Goal: Task Accomplishment & Management: Use online tool/utility

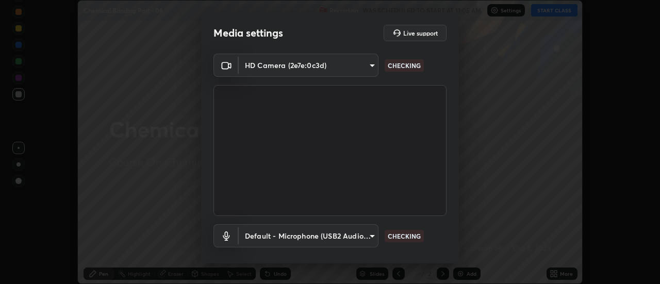
scroll to position [284, 660]
click at [357, 236] on body "Erase all Chemical Bonding Part - 08 Recording WAS SCHEDULED TO START AT 11:05 …" at bounding box center [330, 142] width 660 height 284
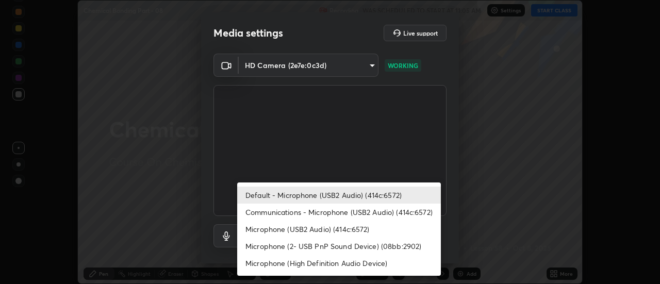
click at [302, 227] on li "Microphone (USB2 Audio) (414c:6572)" at bounding box center [339, 229] width 204 height 17
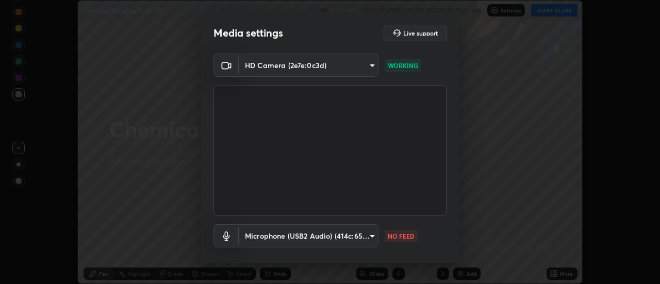
click at [319, 233] on body "Erase all Chemical Bonding Part - 08 Recording WAS SCHEDULED TO START AT 11:05 …" at bounding box center [330, 142] width 660 height 284
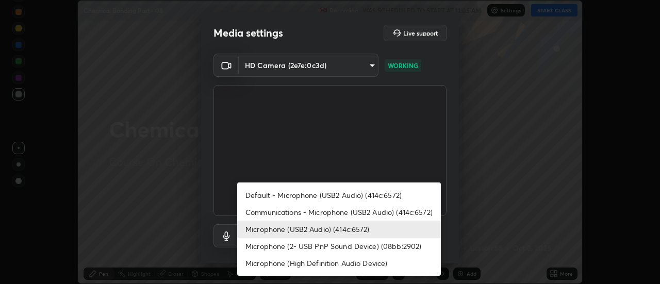
click at [330, 193] on li "Default - Microphone (USB2 Audio) (414c:6572)" at bounding box center [339, 195] width 204 height 17
type input "default"
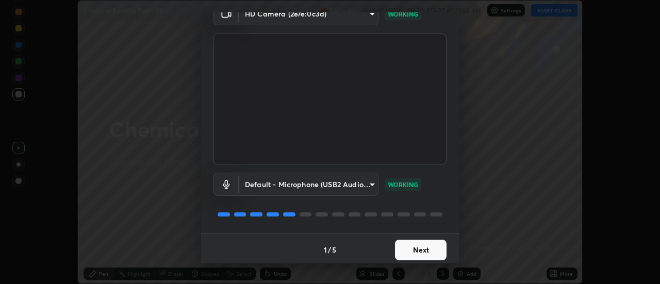
scroll to position [54, 0]
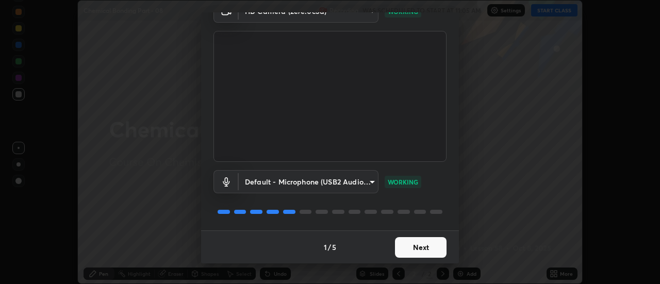
click at [430, 248] on button "Next" at bounding box center [421, 247] width 52 height 21
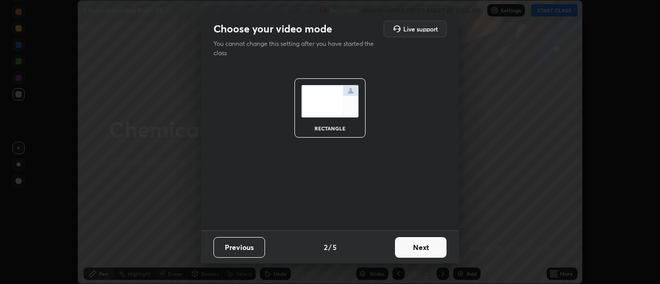
click at [432, 249] on button "Next" at bounding box center [421, 247] width 52 height 21
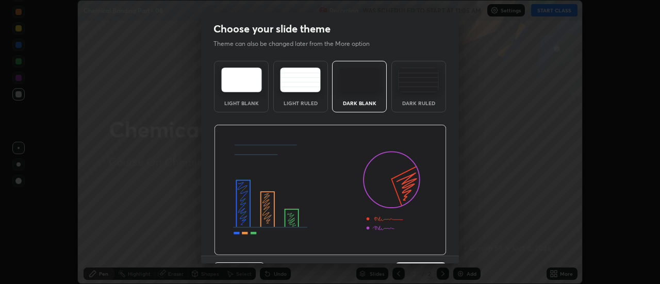
click at [432, 249] on img at bounding box center [330, 190] width 232 height 131
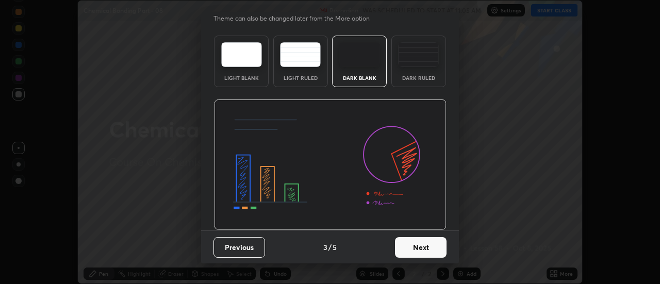
click at [431, 245] on button "Next" at bounding box center [421, 247] width 52 height 21
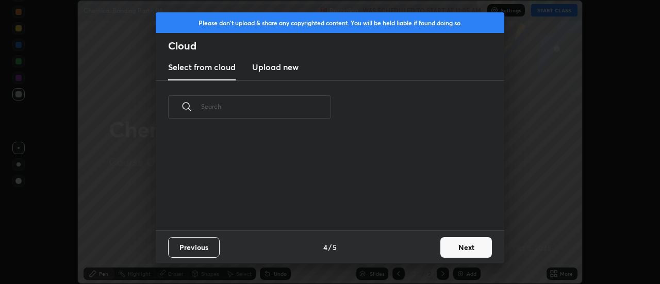
scroll to position [0, 0]
click at [434, 246] on div "Previous 4 / 5 Next" at bounding box center [330, 246] width 348 height 33
click at [442, 245] on button "Next" at bounding box center [466, 247] width 52 height 21
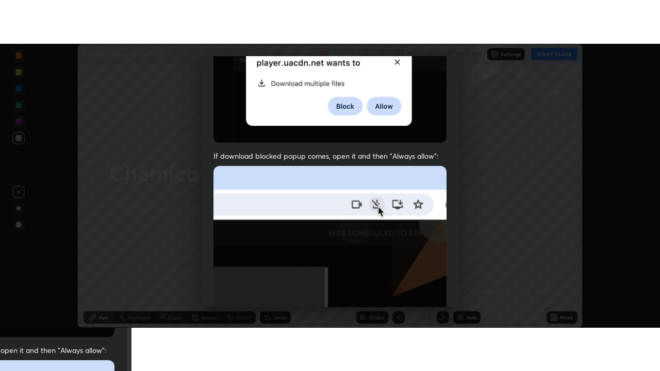
scroll to position [264, 0]
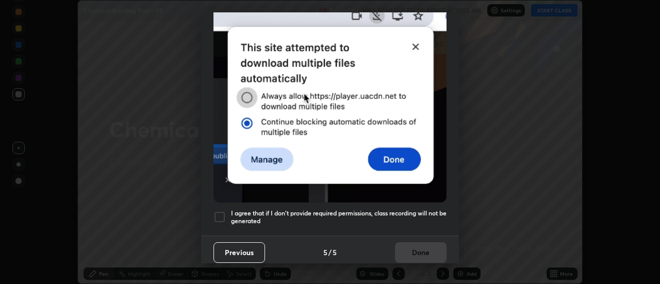
click at [220, 211] on div at bounding box center [219, 217] width 12 height 12
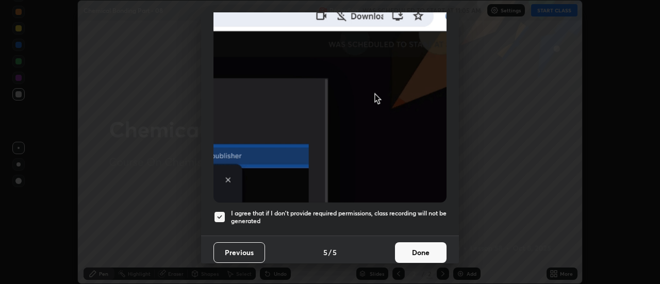
click at [423, 251] on button "Done" at bounding box center [421, 252] width 52 height 21
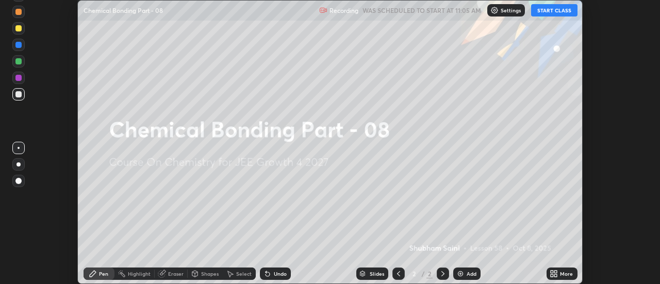
click at [559, 273] on div "More" at bounding box center [561, 273] width 31 height 12
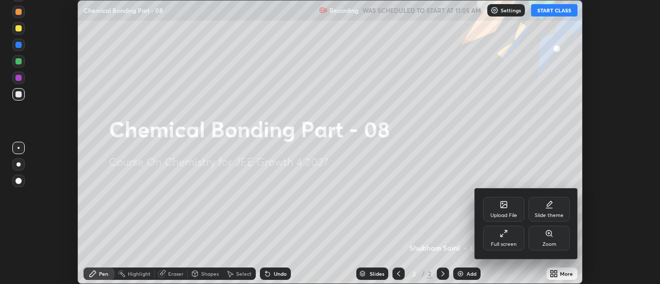
click at [501, 233] on icon at bounding box center [503, 233] width 8 height 8
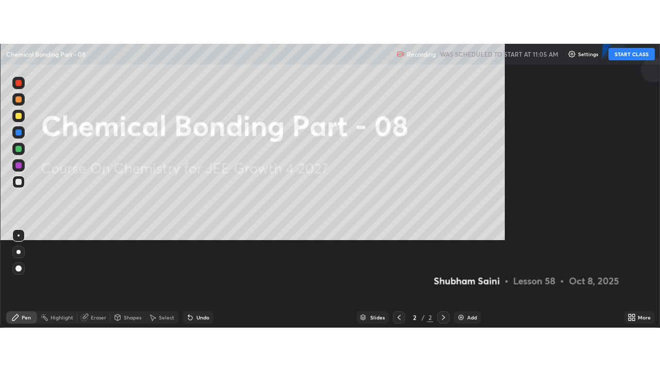
scroll to position [371, 660]
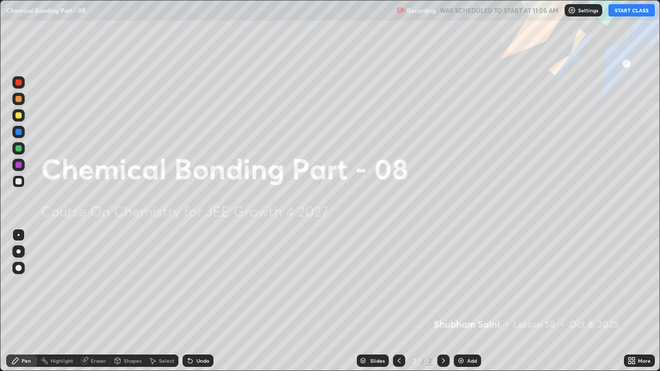
click at [624, 11] on button "START CLASS" at bounding box center [631, 10] width 46 height 12
click at [472, 283] on div "Add" at bounding box center [472, 360] width 10 height 5
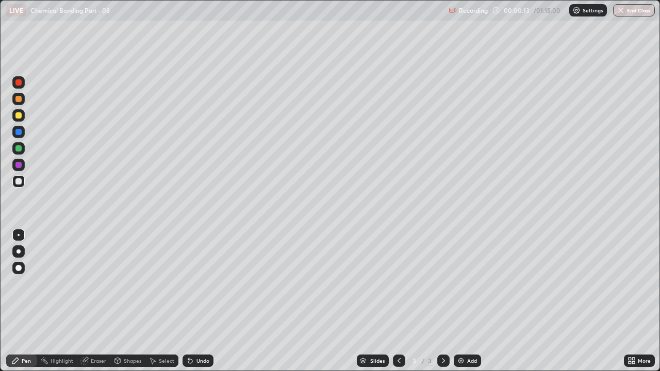
click at [16, 114] on div at bounding box center [18, 115] width 6 height 6
click at [19, 251] on div at bounding box center [18, 251] width 4 height 4
click at [198, 283] on div "Undo" at bounding box center [197, 361] width 31 height 12
click at [21, 181] on div at bounding box center [18, 181] width 6 height 6
click at [23, 117] on div at bounding box center [18, 115] width 12 height 12
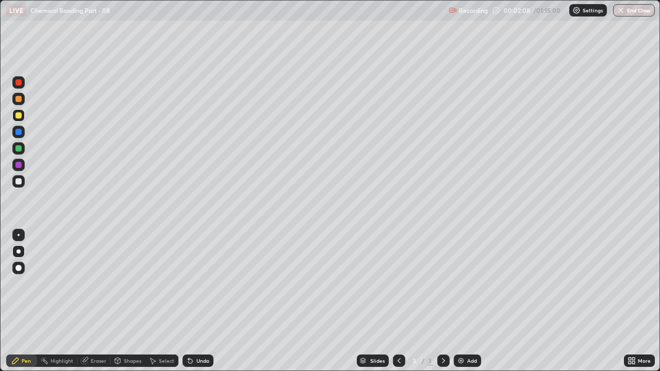
click at [95, 283] on div "Eraser" at bounding box center [93, 361] width 33 height 12
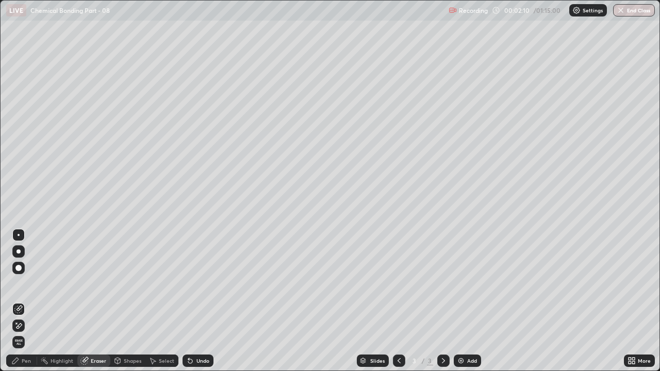
click at [25, 283] on div "Pen" at bounding box center [26, 360] width 9 height 5
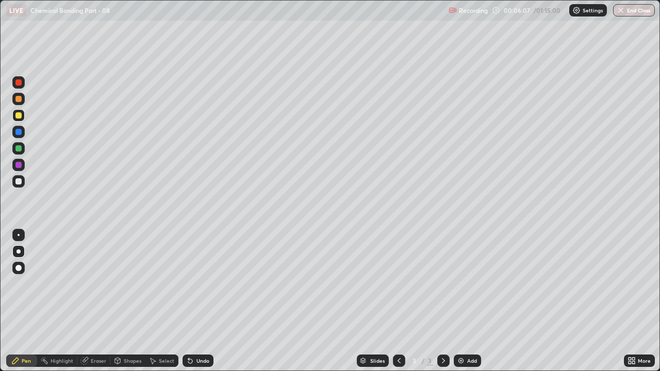
click at [20, 118] on div at bounding box center [18, 115] width 6 height 6
click at [443, 283] on icon at bounding box center [443, 361] width 8 height 8
click at [462, 283] on img at bounding box center [461, 361] width 8 height 8
click at [20, 181] on div at bounding box center [18, 181] width 6 height 6
click at [135, 283] on div "Shapes" at bounding box center [133, 360] width 18 height 5
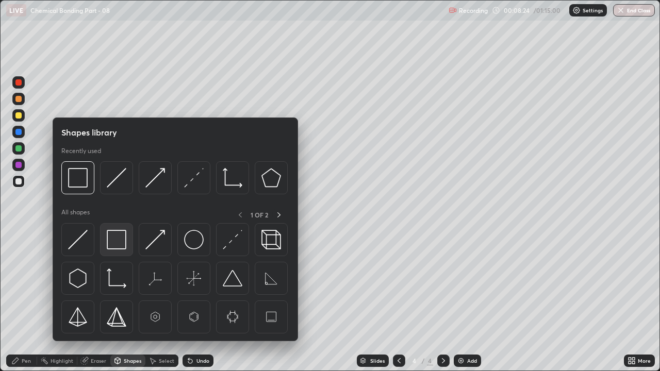
click at [117, 247] on img at bounding box center [117, 240] width 20 height 20
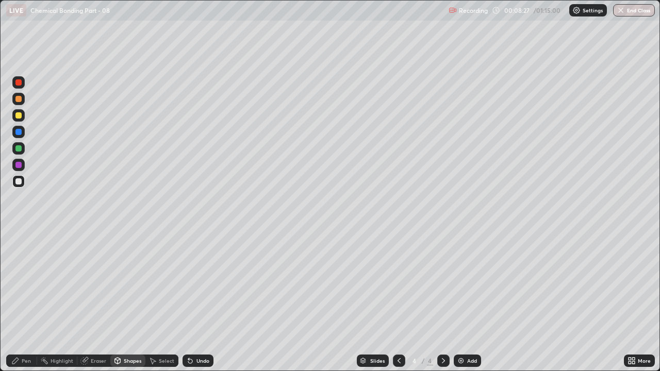
click at [24, 283] on div "Pen" at bounding box center [26, 360] width 9 height 5
click at [16, 149] on div at bounding box center [18, 148] width 6 height 6
click at [399, 283] on icon at bounding box center [398, 360] width 3 height 5
click at [446, 283] on icon at bounding box center [443, 361] width 8 height 8
click at [19, 99] on div at bounding box center [18, 99] width 6 height 6
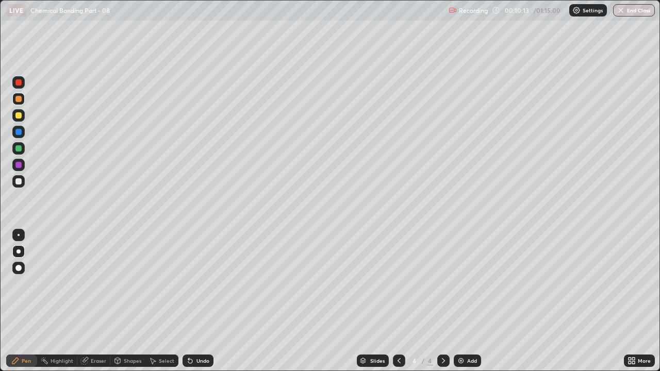
click at [210, 283] on div "Undo" at bounding box center [197, 361] width 31 height 12
click at [205, 283] on div "Undo" at bounding box center [197, 361] width 31 height 12
click at [21, 182] on div at bounding box center [18, 181] width 6 height 6
click at [19, 115] on div at bounding box center [18, 115] width 6 height 6
click at [20, 185] on div at bounding box center [18, 181] width 12 height 12
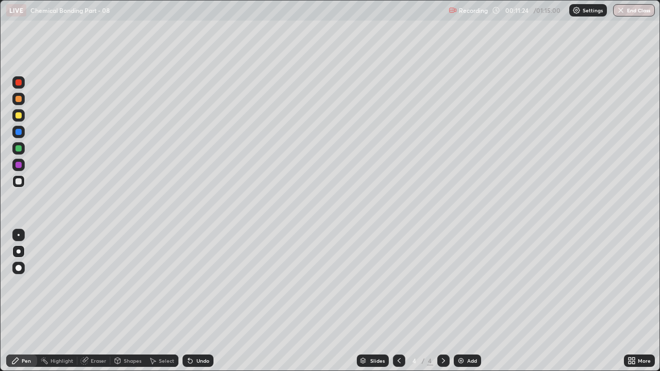
click at [19, 148] on div at bounding box center [18, 148] width 6 height 6
click at [472, 283] on div "Add" at bounding box center [472, 360] width 10 height 5
click at [22, 116] on div at bounding box center [18, 115] width 12 height 12
click at [398, 283] on icon at bounding box center [399, 361] width 8 height 8
click at [397, 283] on icon at bounding box center [398, 360] width 3 height 5
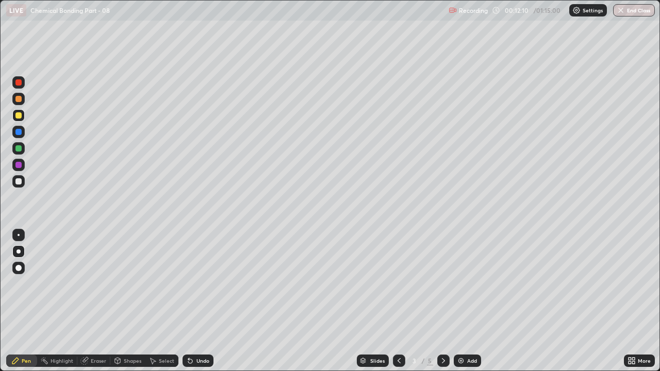
click at [398, 283] on icon at bounding box center [399, 361] width 8 height 8
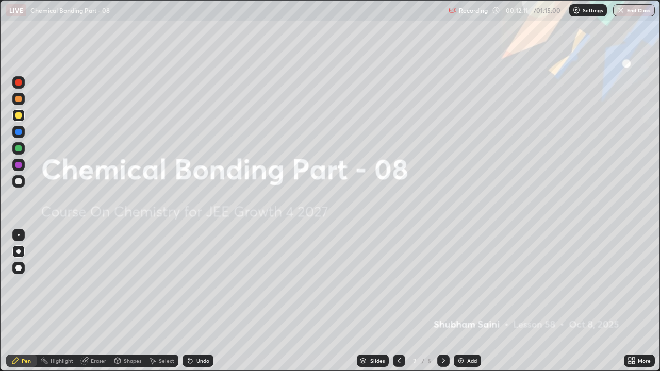
click at [442, 283] on icon at bounding box center [443, 361] width 8 height 8
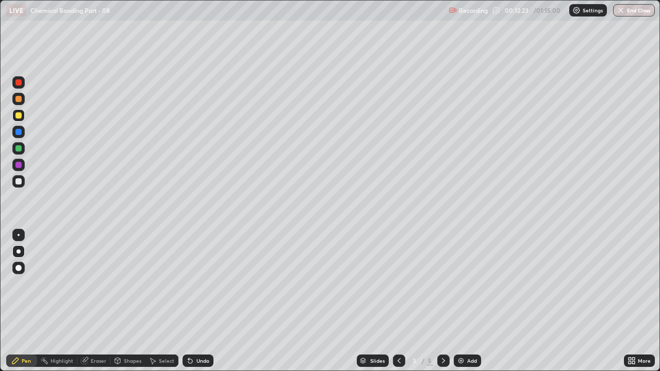
click at [437, 283] on div at bounding box center [443, 361] width 12 height 12
click at [442, 283] on icon at bounding box center [443, 361] width 8 height 8
click at [441, 283] on icon at bounding box center [443, 361] width 8 height 8
click at [19, 103] on div at bounding box center [18, 99] width 12 height 12
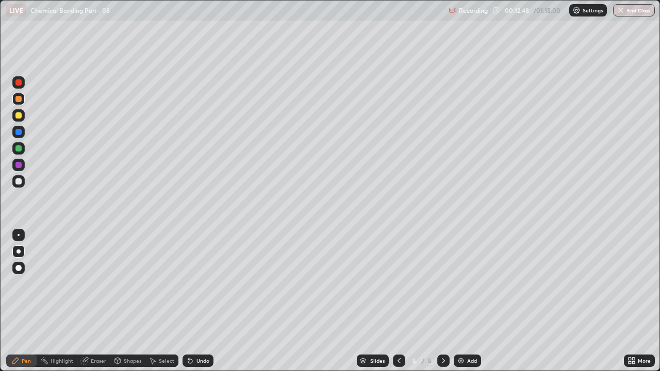
click at [22, 182] on div at bounding box center [18, 181] width 12 height 12
click at [464, 283] on div "Add" at bounding box center [466, 361] width 27 height 12
click at [20, 103] on div at bounding box center [18, 99] width 12 height 12
click at [129, 283] on div "Shapes" at bounding box center [133, 360] width 18 height 5
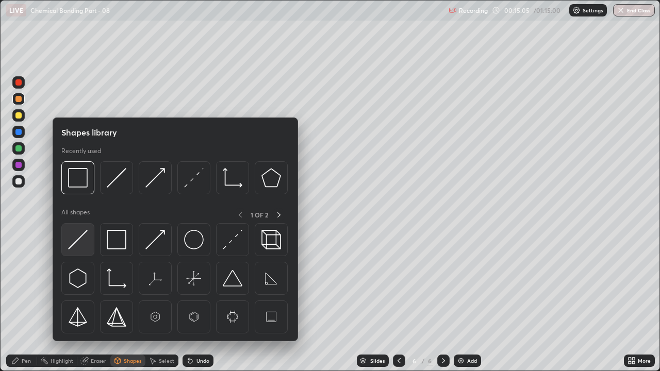
click at [80, 243] on img at bounding box center [78, 240] width 20 height 20
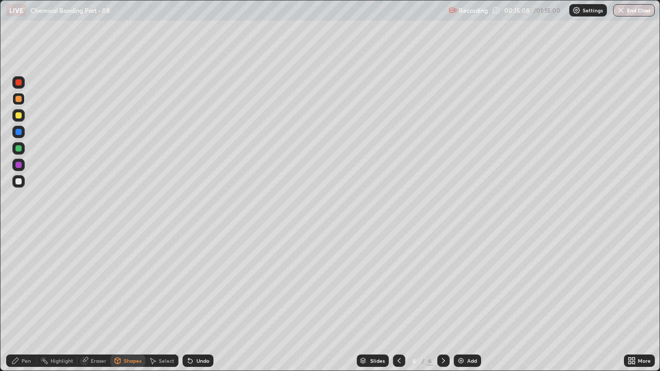
click at [27, 283] on div "Pen" at bounding box center [26, 360] width 9 height 5
click at [24, 181] on div at bounding box center [18, 181] width 12 height 12
click at [23, 147] on div at bounding box center [18, 148] width 12 height 12
click at [201, 283] on div "Undo" at bounding box center [197, 361] width 31 height 12
click at [203, 283] on div "Undo" at bounding box center [197, 361] width 31 height 12
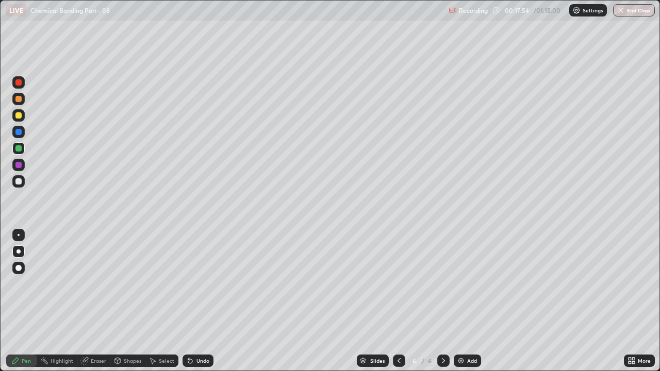
click at [208, 283] on div "Undo" at bounding box center [195, 360] width 35 height 21
click at [100, 283] on div "Eraser" at bounding box center [98, 360] width 15 height 5
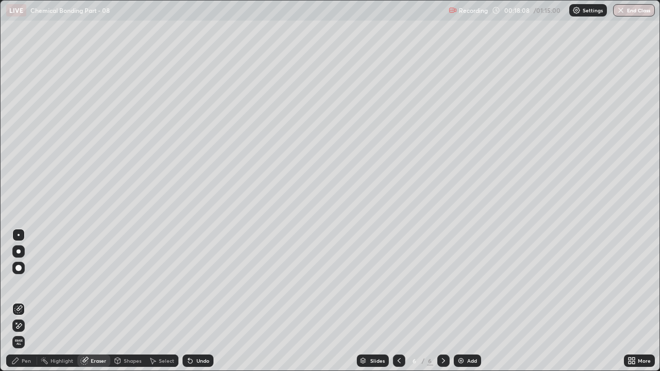
click at [19, 283] on icon at bounding box center [19, 325] width 6 height 5
click at [29, 283] on div "Pen" at bounding box center [21, 361] width 31 height 12
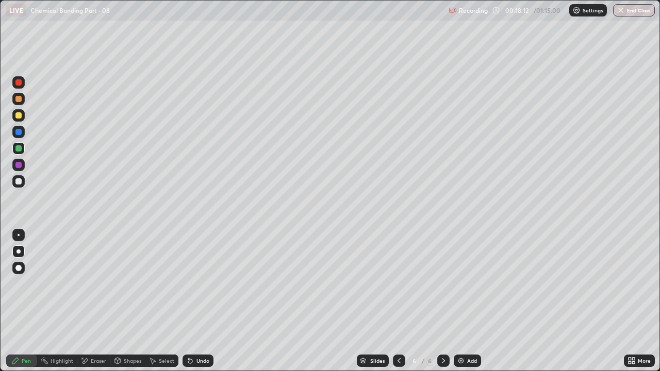
click at [94, 283] on div "Eraser" at bounding box center [98, 360] width 15 height 5
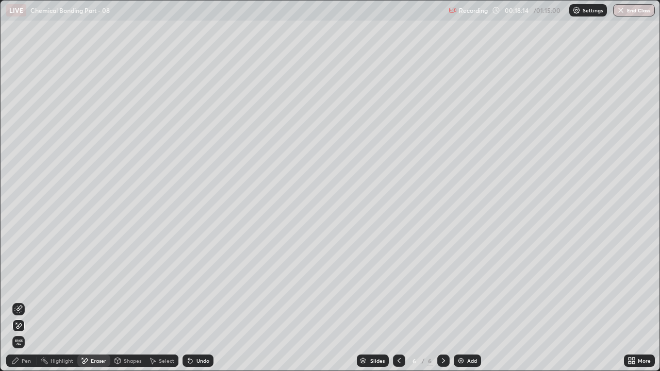
click at [23, 283] on div "Pen" at bounding box center [26, 360] width 9 height 5
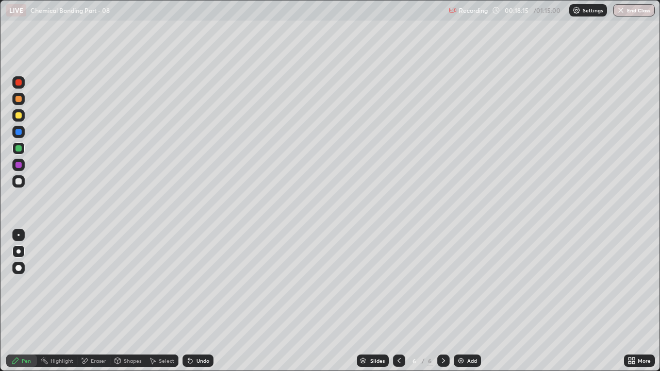
click at [20, 187] on div at bounding box center [18, 181] width 12 height 12
click at [96, 283] on div "Eraser" at bounding box center [93, 361] width 33 height 12
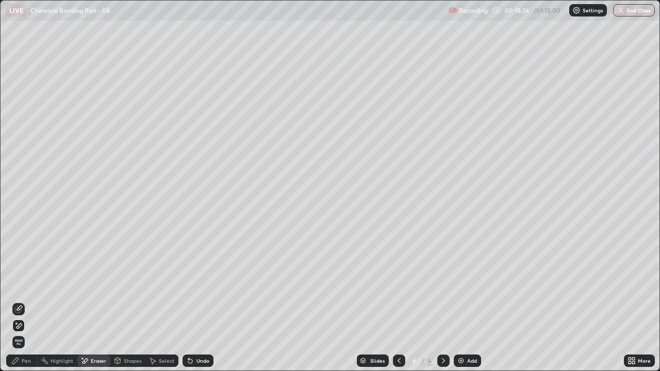
click at [28, 283] on div "Pen" at bounding box center [26, 360] width 9 height 5
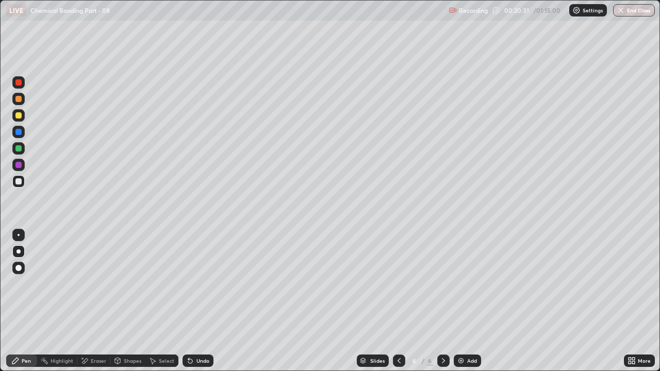
click at [97, 283] on div "Eraser" at bounding box center [98, 360] width 15 height 5
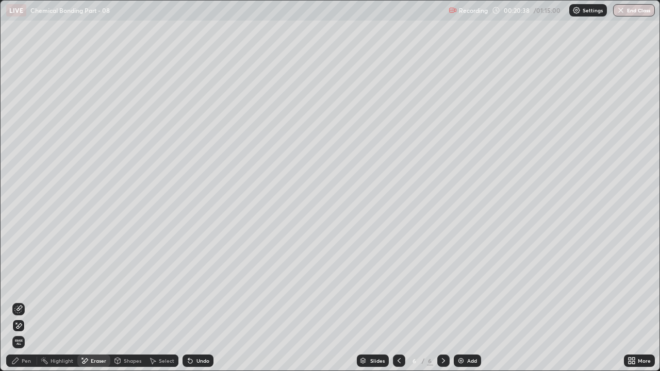
click at [23, 283] on div "Pen" at bounding box center [26, 360] width 9 height 5
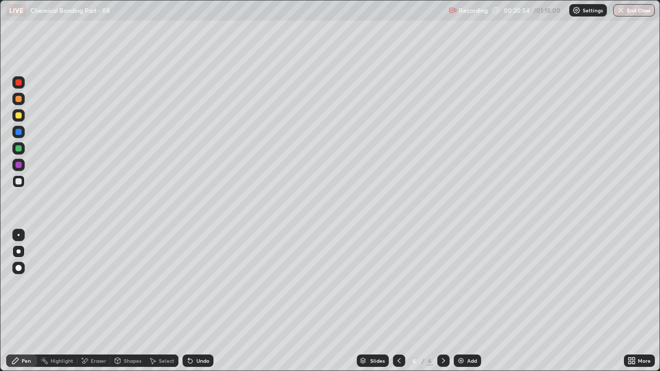
click at [126, 283] on div "Shapes" at bounding box center [133, 360] width 18 height 5
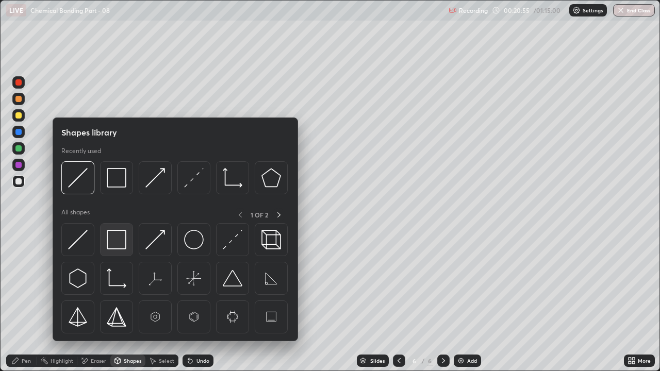
click at [117, 243] on img at bounding box center [117, 240] width 20 height 20
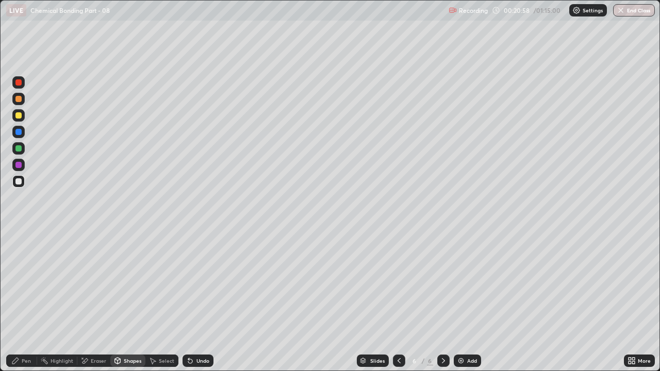
click at [20, 283] on div "Pen" at bounding box center [21, 361] width 31 height 12
click at [19, 116] on div at bounding box center [18, 115] width 6 height 6
click at [16, 97] on div at bounding box center [18, 99] width 6 height 6
click at [19, 115] on div at bounding box center [18, 115] width 6 height 6
click at [204, 283] on div "Undo" at bounding box center [197, 361] width 31 height 12
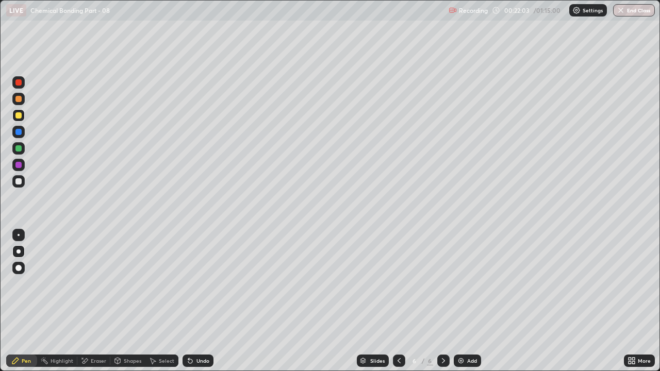
click at [204, 283] on div "Undo" at bounding box center [202, 360] width 13 height 5
click at [206, 283] on div "Undo" at bounding box center [202, 360] width 13 height 5
click at [21, 283] on div "Pen" at bounding box center [21, 361] width 31 height 12
click at [19, 183] on div at bounding box center [18, 181] width 6 height 6
click at [465, 283] on div "Add" at bounding box center [466, 361] width 27 height 12
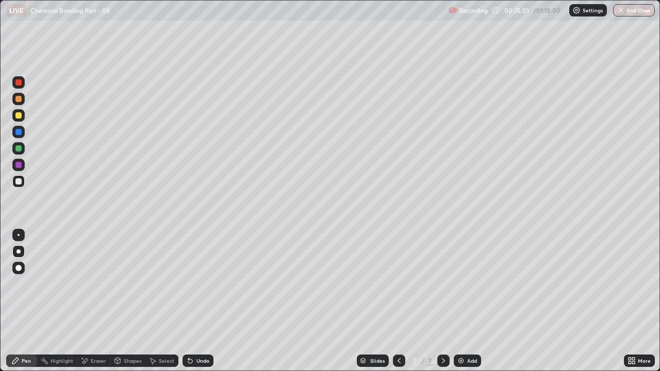
click at [19, 116] on div at bounding box center [18, 115] width 6 height 6
click at [21, 100] on div at bounding box center [18, 99] width 6 height 6
click at [18, 150] on div at bounding box center [18, 148] width 6 height 6
click at [21, 182] on div at bounding box center [18, 181] width 6 height 6
click at [20, 117] on div at bounding box center [18, 115] width 6 height 6
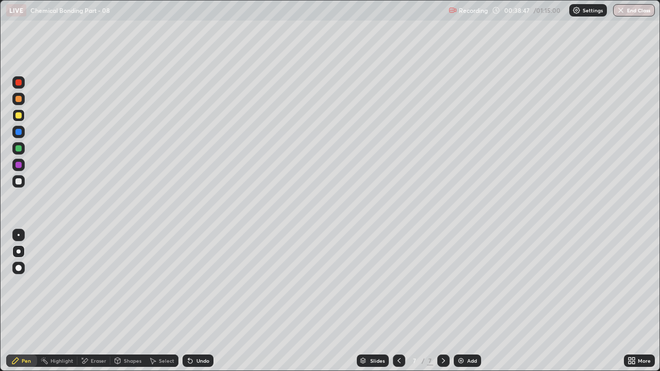
click at [21, 83] on div at bounding box center [18, 82] width 6 height 6
click at [204, 283] on div "Undo" at bounding box center [202, 360] width 13 height 5
click at [201, 283] on div "Undo" at bounding box center [202, 360] width 13 height 5
click at [15, 186] on div at bounding box center [18, 181] width 12 height 12
click at [441, 283] on icon at bounding box center [443, 361] width 8 height 8
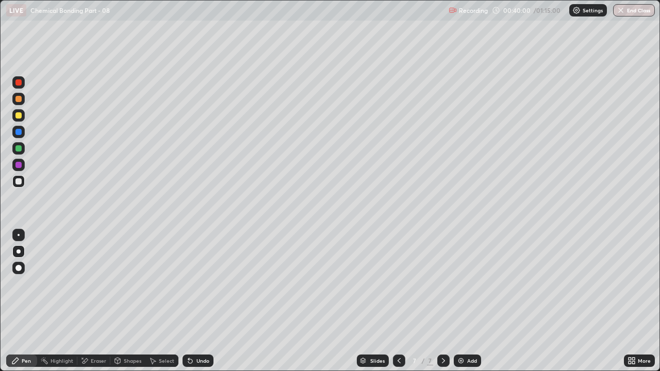
click at [467, 283] on div "Add" at bounding box center [472, 360] width 10 height 5
click at [21, 115] on div at bounding box center [18, 115] width 6 height 6
click at [19, 181] on div at bounding box center [18, 181] width 6 height 6
click at [128, 283] on div "Shapes" at bounding box center [133, 360] width 18 height 5
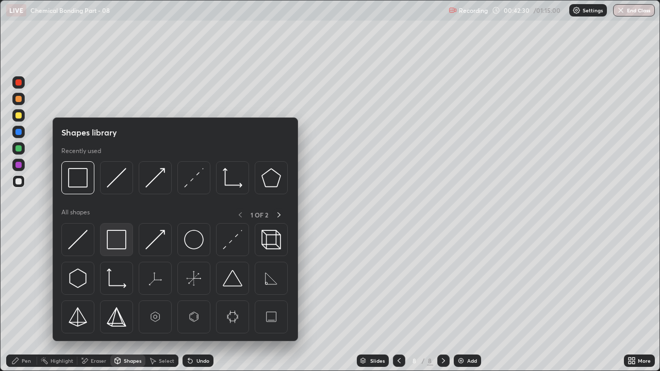
click at [111, 239] on img at bounding box center [117, 240] width 20 height 20
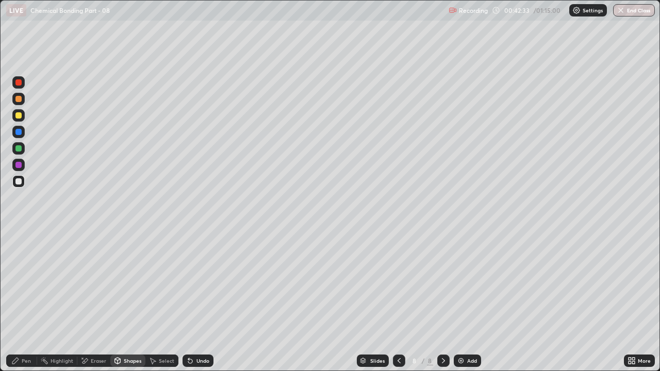
click at [199, 283] on div "Undo" at bounding box center [202, 360] width 13 height 5
click at [200, 283] on div "Undo" at bounding box center [202, 360] width 13 height 5
click at [29, 283] on div "Pen" at bounding box center [21, 361] width 31 height 12
click at [201, 283] on div "Undo" at bounding box center [202, 360] width 13 height 5
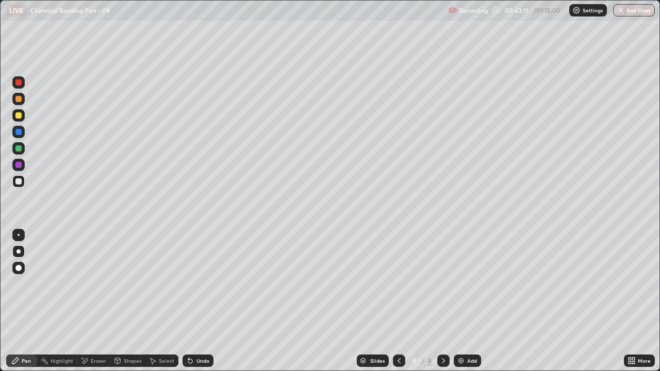
click at [211, 283] on div "Undo" at bounding box center [197, 361] width 31 height 12
click at [20, 98] on div at bounding box center [18, 99] width 6 height 6
click at [18, 181] on div at bounding box center [18, 181] width 6 height 6
click at [19, 118] on div at bounding box center [18, 115] width 6 height 6
click at [207, 283] on div "Undo" at bounding box center [202, 360] width 13 height 5
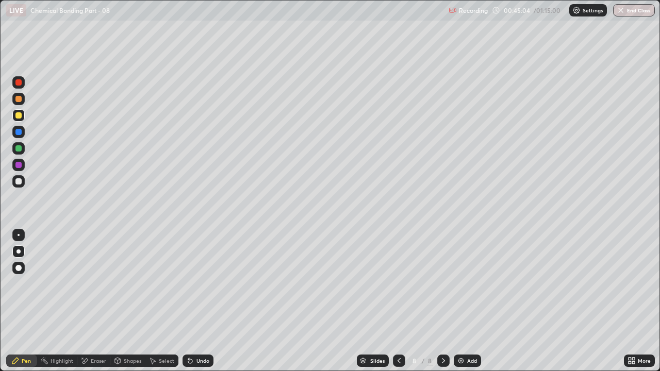
click at [204, 283] on div "Undo" at bounding box center [197, 361] width 31 height 12
click at [207, 283] on div "Undo" at bounding box center [197, 361] width 31 height 12
click at [199, 283] on div "Undo" at bounding box center [197, 361] width 31 height 12
click at [210, 283] on div "Undo" at bounding box center [197, 361] width 31 height 12
click at [205, 283] on div "Undo" at bounding box center [202, 360] width 13 height 5
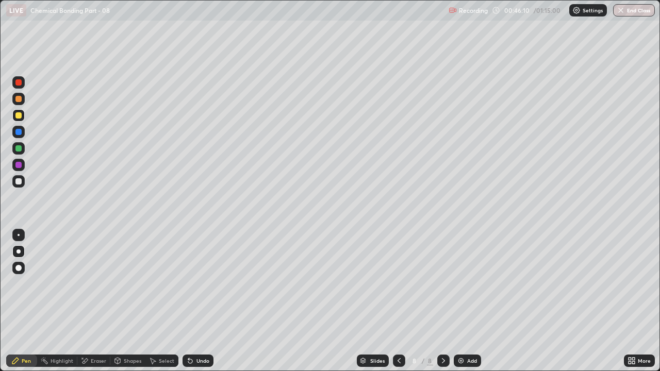
click at [202, 283] on div "Undo" at bounding box center [202, 360] width 13 height 5
click at [201, 283] on div "Undo" at bounding box center [202, 360] width 13 height 5
click at [200, 283] on div "Undo" at bounding box center [202, 360] width 13 height 5
click at [206, 283] on div "Undo" at bounding box center [202, 360] width 13 height 5
click at [190, 283] on div "Undo" at bounding box center [197, 361] width 31 height 12
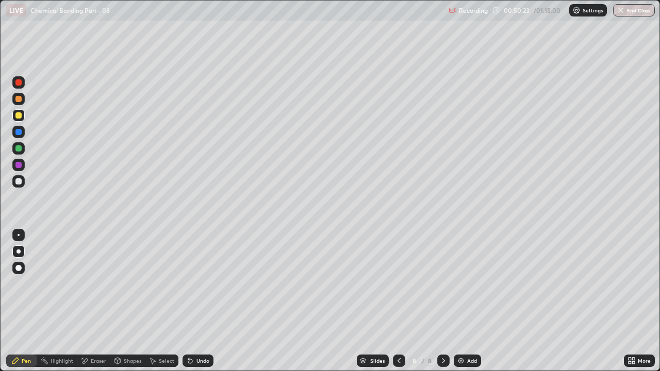
click at [398, 283] on icon at bounding box center [399, 361] width 8 height 8
click at [396, 283] on icon at bounding box center [399, 361] width 8 height 8
click at [397, 283] on icon at bounding box center [398, 360] width 3 height 5
click at [398, 283] on icon at bounding box center [399, 361] width 8 height 8
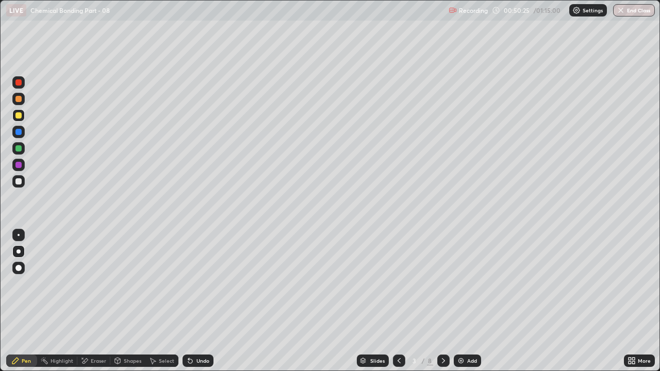
click at [398, 283] on icon at bounding box center [399, 361] width 8 height 8
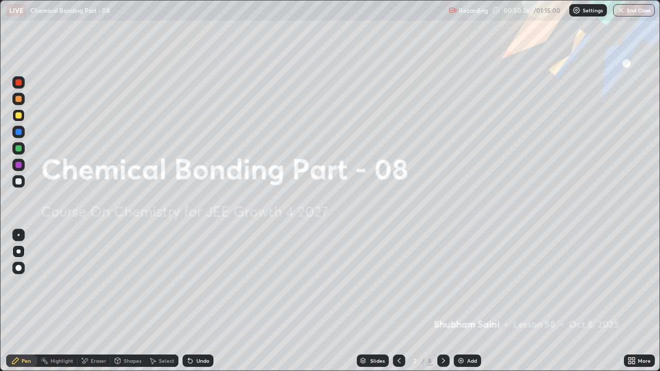
click at [442, 283] on icon at bounding box center [443, 360] width 3 height 5
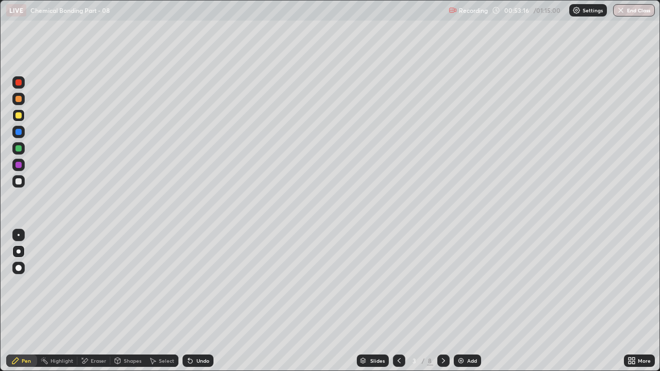
click at [444, 283] on icon at bounding box center [443, 361] width 8 height 8
click at [442, 283] on icon at bounding box center [443, 361] width 8 height 8
click at [399, 283] on div at bounding box center [399, 361] width 12 height 12
click at [439, 283] on icon at bounding box center [443, 361] width 8 height 8
click at [442, 283] on icon at bounding box center [443, 361] width 8 height 8
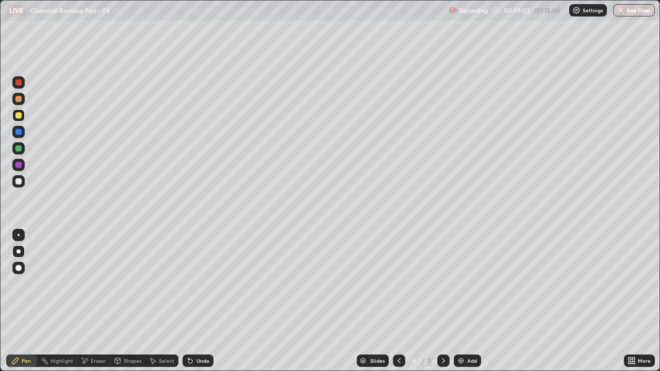
click at [448, 283] on div at bounding box center [443, 361] width 12 height 12
click at [443, 283] on icon at bounding box center [443, 361] width 8 height 8
click at [469, 283] on div "Add" at bounding box center [466, 361] width 27 height 12
click at [20, 114] on div at bounding box center [18, 115] width 6 height 6
click at [129, 283] on div "Shapes" at bounding box center [127, 361] width 35 height 12
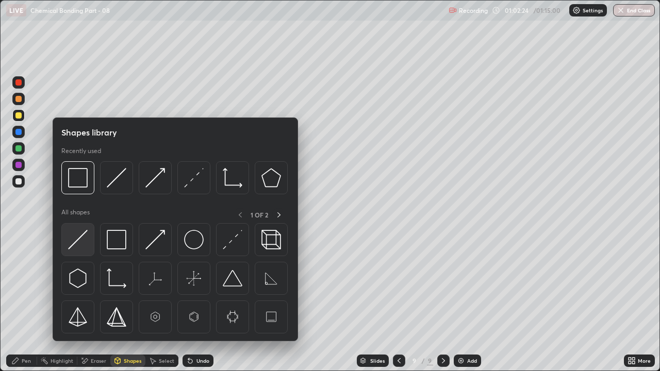
click at [81, 241] on img at bounding box center [78, 240] width 20 height 20
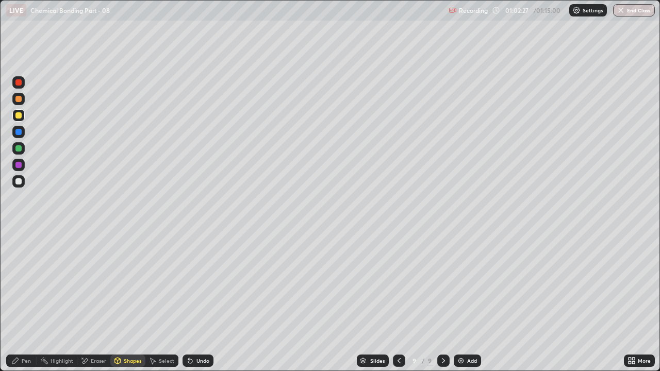
click at [27, 283] on div "Pen" at bounding box center [26, 360] width 9 height 5
click at [19, 187] on div at bounding box center [18, 181] width 12 height 12
click at [20, 148] on div at bounding box center [18, 148] width 6 height 6
click at [21, 98] on div at bounding box center [18, 99] width 6 height 6
click at [22, 180] on div at bounding box center [18, 181] width 12 height 12
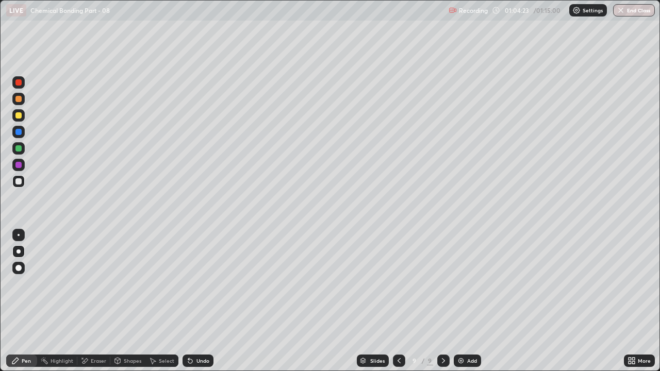
click at [20, 120] on div at bounding box center [18, 115] width 12 height 12
click at [206, 283] on div "Undo" at bounding box center [197, 361] width 31 height 12
click at [203, 283] on div "Undo" at bounding box center [202, 360] width 13 height 5
click at [202, 283] on div "Undo" at bounding box center [202, 360] width 13 height 5
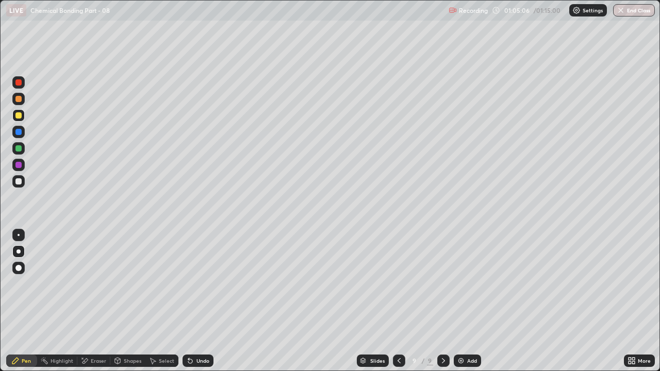
click at [198, 283] on div "Undo" at bounding box center [202, 360] width 13 height 5
click at [19, 178] on div at bounding box center [18, 181] width 6 height 6
click at [207, 283] on div "Undo" at bounding box center [202, 360] width 13 height 5
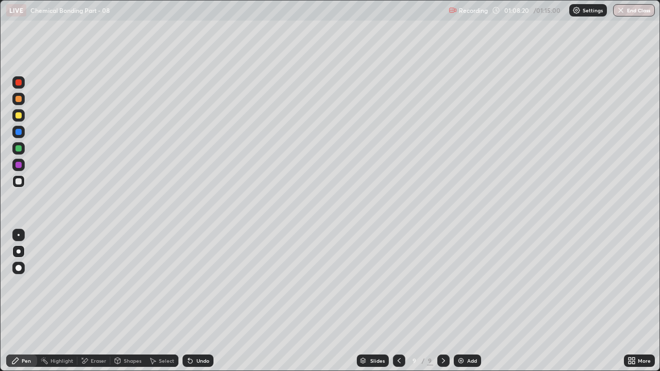
click at [198, 283] on div "Undo" at bounding box center [197, 361] width 31 height 12
click at [20, 119] on div at bounding box center [18, 115] width 12 height 12
click at [96, 283] on div "Eraser" at bounding box center [98, 360] width 15 height 5
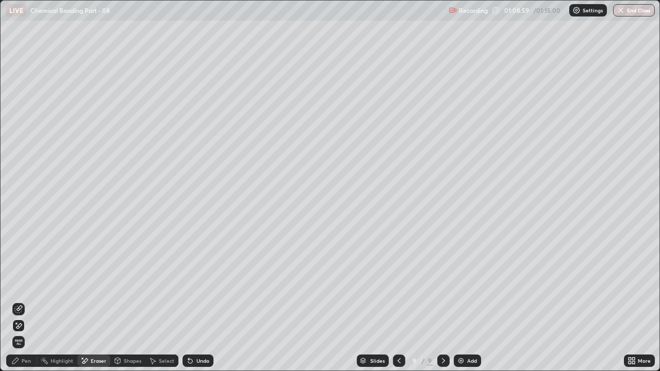
click at [199, 283] on div "Undo" at bounding box center [202, 360] width 13 height 5
click at [26, 283] on div "Pen" at bounding box center [26, 360] width 9 height 5
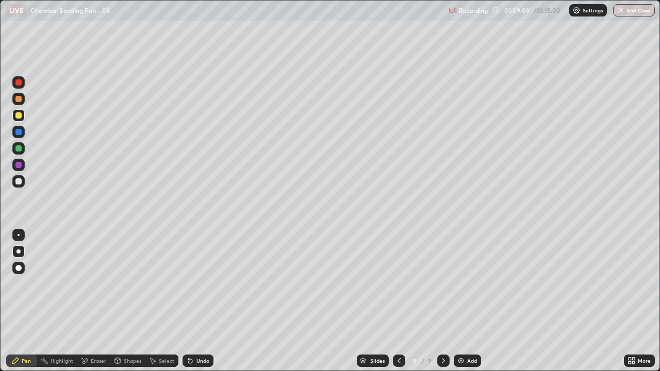
click at [86, 283] on icon at bounding box center [84, 361] width 8 height 9
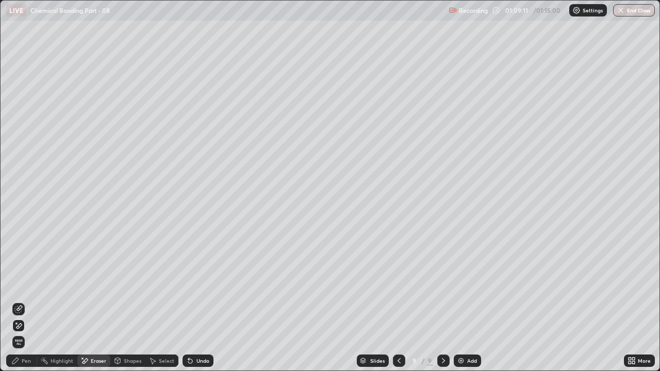
click at [25, 283] on div "Pen" at bounding box center [26, 360] width 9 height 5
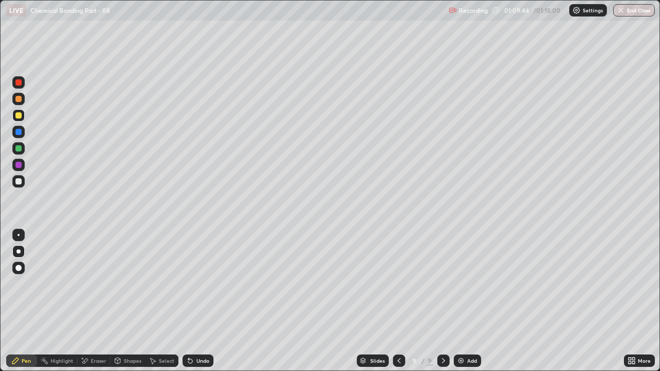
click at [470, 283] on div "Add" at bounding box center [472, 360] width 10 height 5
click at [205, 283] on div "Undo" at bounding box center [202, 360] width 13 height 5
click at [19, 181] on div at bounding box center [18, 181] width 6 height 6
click at [18, 95] on div at bounding box center [18, 99] width 12 height 12
click at [16, 84] on div at bounding box center [18, 82] width 6 height 6
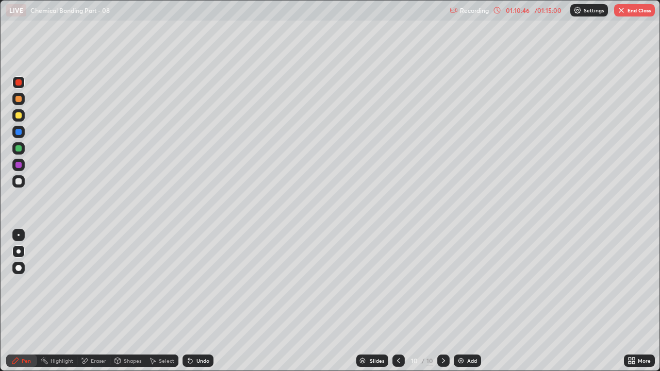
click at [96, 283] on div "Eraser" at bounding box center [98, 360] width 15 height 5
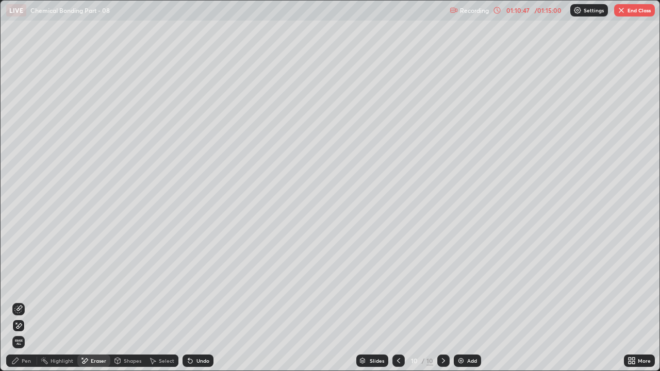
click at [18, 283] on span "Erase all" at bounding box center [18, 342] width 11 height 6
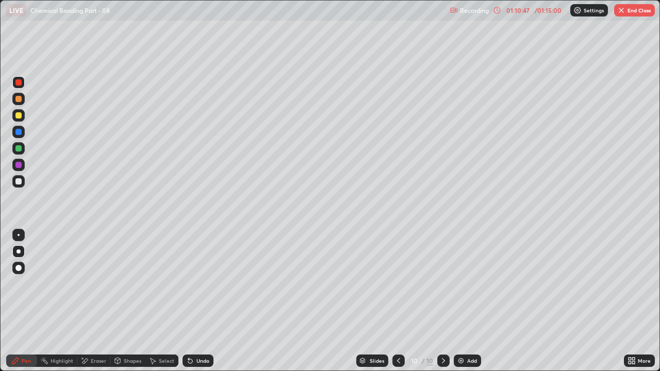
click at [18, 283] on icon at bounding box center [15, 361] width 8 height 8
click at [19, 182] on div at bounding box center [18, 181] width 6 height 6
click at [19, 115] on div at bounding box center [18, 115] width 6 height 6
click at [197, 283] on div "Undo" at bounding box center [202, 360] width 13 height 5
click at [200, 283] on div "Undo" at bounding box center [202, 360] width 13 height 5
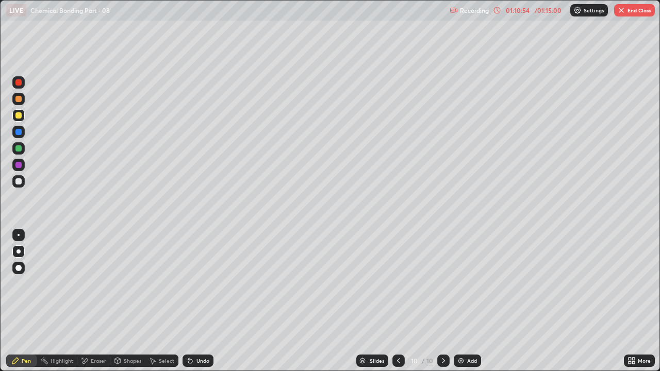
click at [206, 283] on div "Undo" at bounding box center [202, 360] width 13 height 5
click at [208, 283] on div "Undo" at bounding box center [202, 360] width 13 height 5
click at [21, 182] on div at bounding box center [18, 181] width 6 height 6
click at [20, 165] on div at bounding box center [18, 165] width 6 height 6
click at [21, 115] on div at bounding box center [18, 115] width 6 height 6
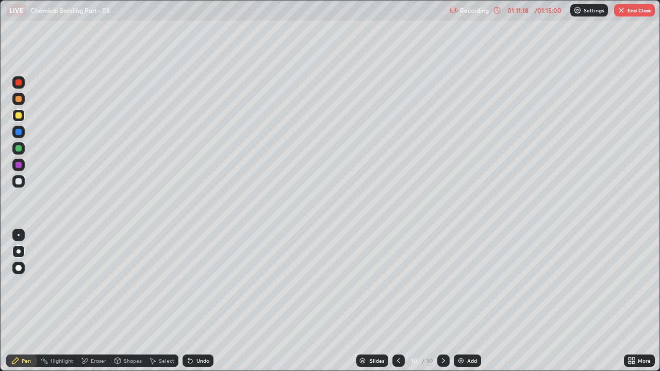
click at [91, 283] on div "Eraser" at bounding box center [93, 361] width 33 height 12
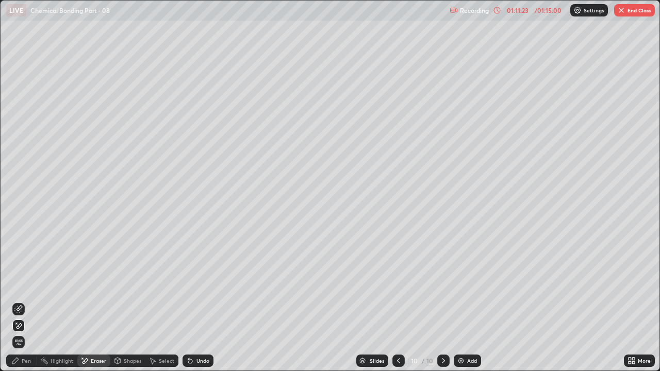
click at [17, 283] on icon at bounding box center [15, 361] width 8 height 8
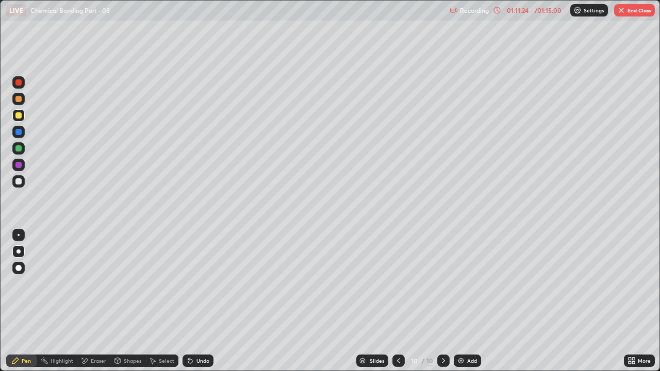
click at [397, 283] on icon at bounding box center [398, 361] width 8 height 8
click at [437, 283] on div at bounding box center [443, 361] width 12 height 12
click at [16, 181] on div at bounding box center [18, 181] width 6 height 6
click at [210, 283] on div "Undo" at bounding box center [197, 361] width 31 height 12
click at [208, 283] on div "Undo" at bounding box center [197, 361] width 31 height 12
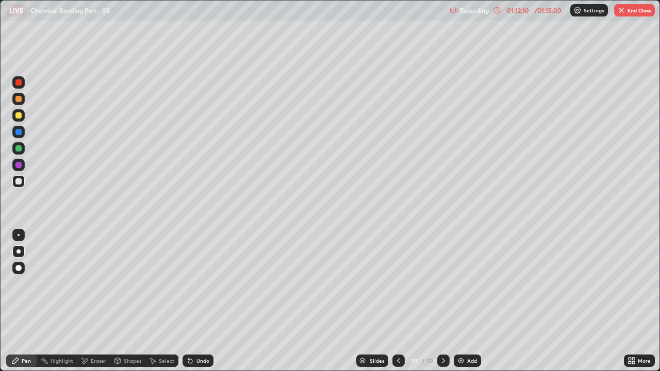
click at [205, 283] on div "Undo" at bounding box center [202, 360] width 13 height 5
click at [204, 283] on div "Undo" at bounding box center [197, 361] width 31 height 12
click at [16, 104] on div at bounding box center [18, 99] width 12 height 12
click at [203, 283] on div "Undo" at bounding box center [197, 361] width 31 height 12
click at [203, 283] on div "Undo" at bounding box center [202, 360] width 13 height 5
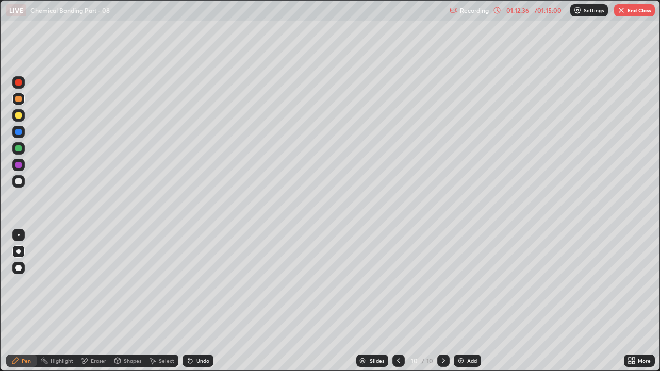
click at [206, 283] on div "Undo" at bounding box center [197, 361] width 31 height 12
click at [19, 186] on div at bounding box center [18, 181] width 12 height 12
click at [19, 149] on div at bounding box center [18, 148] width 6 height 6
click at [18, 165] on div at bounding box center [18, 165] width 6 height 6
click at [198, 283] on div "Undo" at bounding box center [202, 360] width 13 height 5
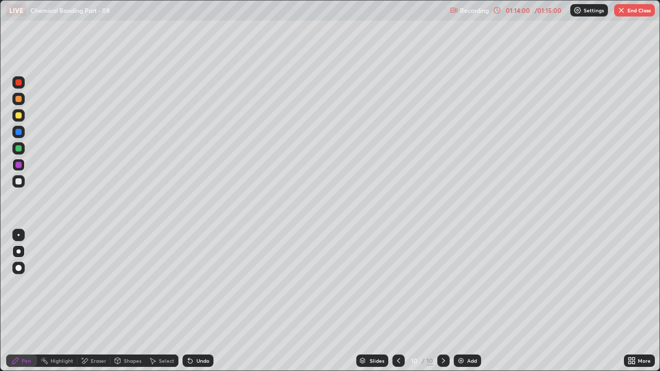
click at [126, 283] on div "Shapes" at bounding box center [133, 360] width 18 height 5
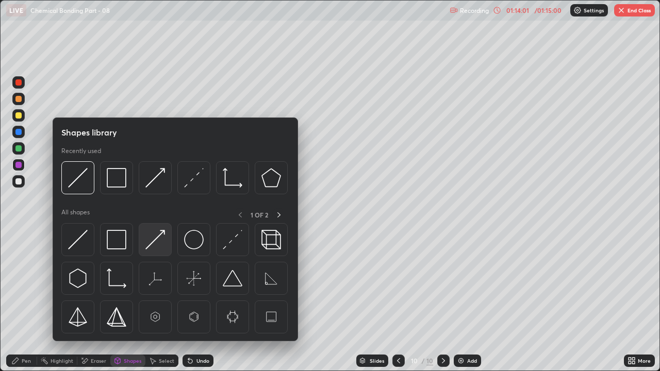
click at [155, 241] on img at bounding box center [155, 240] width 20 height 20
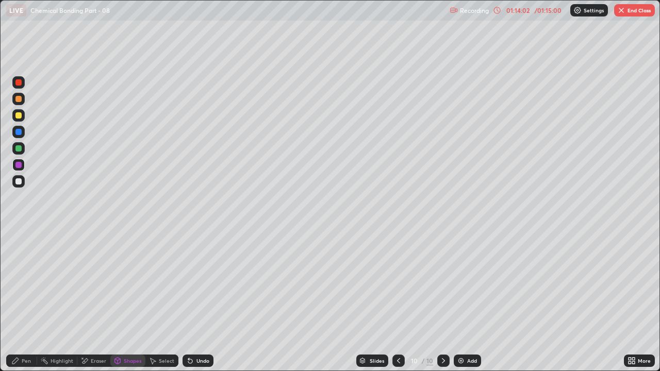
click at [203, 283] on div "Undo" at bounding box center [202, 360] width 13 height 5
click at [19, 82] on div at bounding box center [18, 82] width 6 height 6
click at [19, 85] on div at bounding box center [18, 82] width 6 height 6
click at [203, 283] on div "Undo" at bounding box center [197, 361] width 31 height 12
click at [203, 283] on div "Undo" at bounding box center [202, 360] width 13 height 5
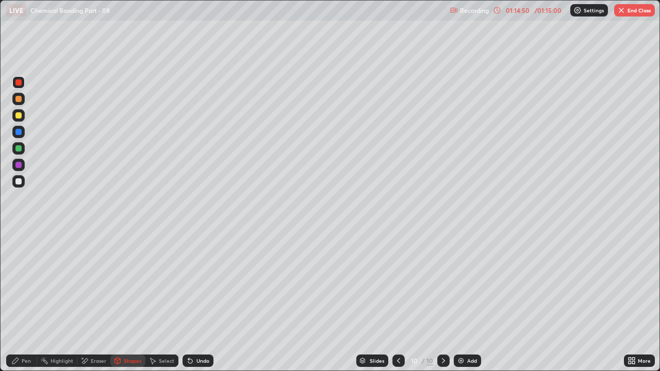
click at [28, 283] on div "Pen" at bounding box center [26, 360] width 9 height 5
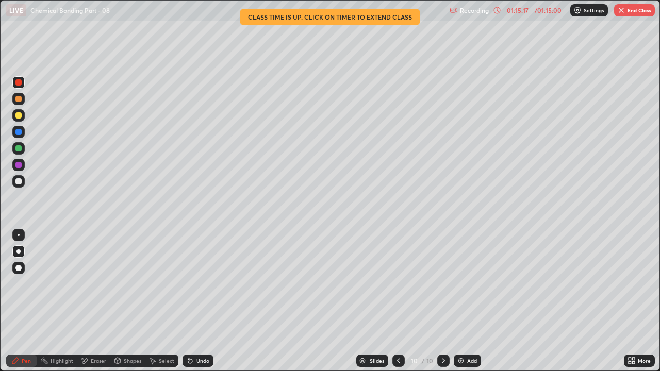
click at [18, 133] on div at bounding box center [18, 132] width 6 height 6
click at [19, 148] on div at bounding box center [18, 148] width 6 height 6
click at [19, 116] on div at bounding box center [18, 115] width 6 height 6
click at [19, 101] on div at bounding box center [18, 99] width 6 height 6
click at [19, 130] on div at bounding box center [18, 132] width 6 height 6
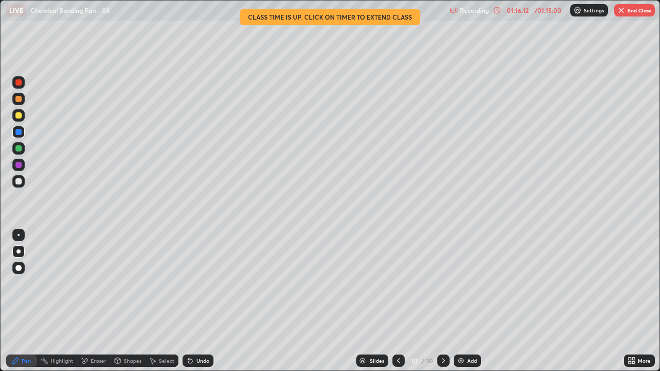
click at [467, 283] on div "Add" at bounding box center [472, 360] width 10 height 5
click at [632, 10] on button "End Class" at bounding box center [634, 10] width 41 height 12
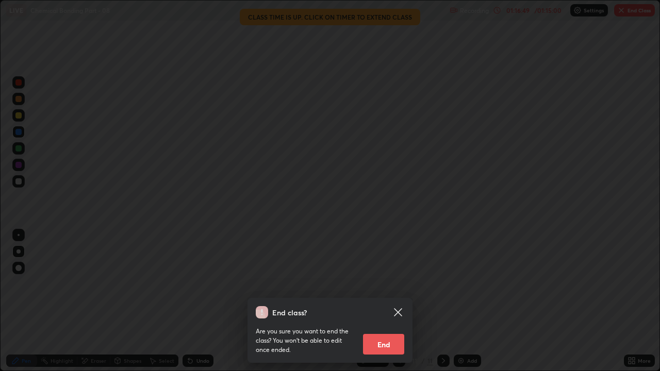
click at [388, 283] on button "End" at bounding box center [383, 344] width 41 height 21
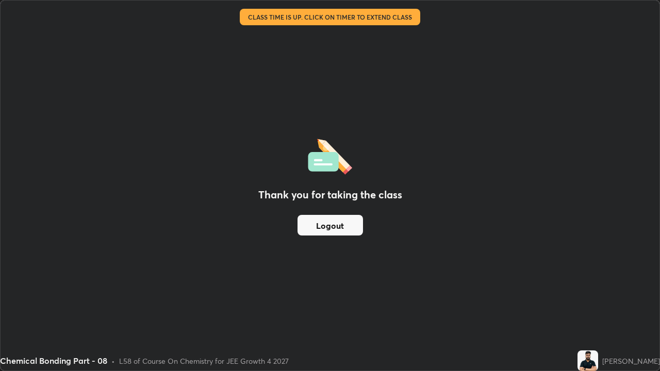
click at [334, 222] on button "Logout" at bounding box center [329, 225] width 65 height 21
click at [336, 218] on button "Logout" at bounding box center [329, 225] width 65 height 21
